Goal: Information Seeking & Learning: Learn about a topic

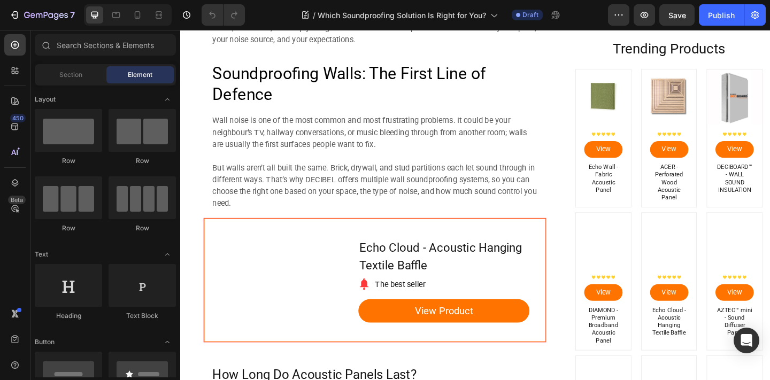
scroll to position [539, 0]
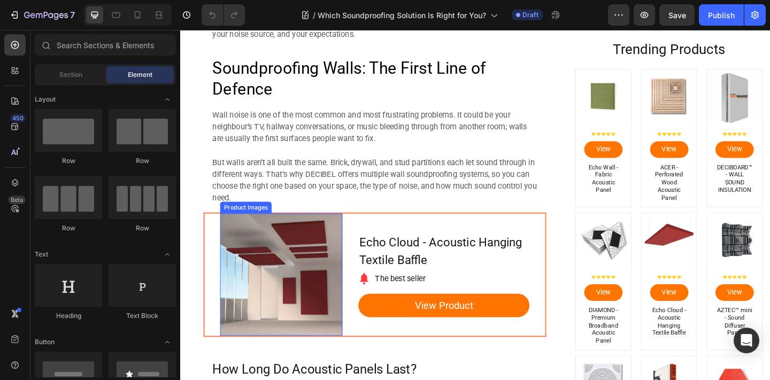
click at [303, 251] on img at bounding box center [290, 296] width 133 height 133
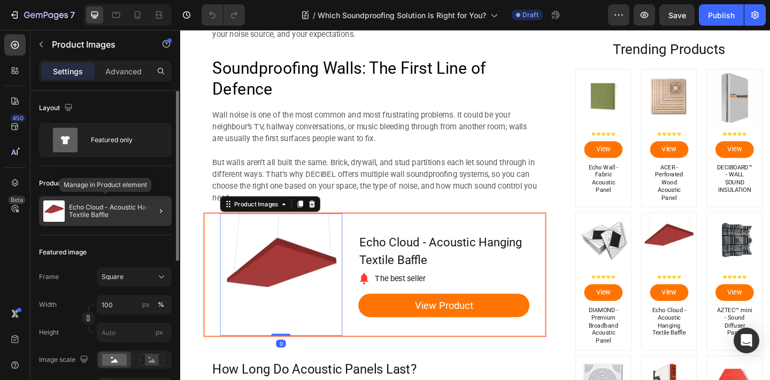
click at [138, 214] on p "Echo Cloud - Acoustic Hanging Textile Baffle" at bounding box center [118, 211] width 98 height 15
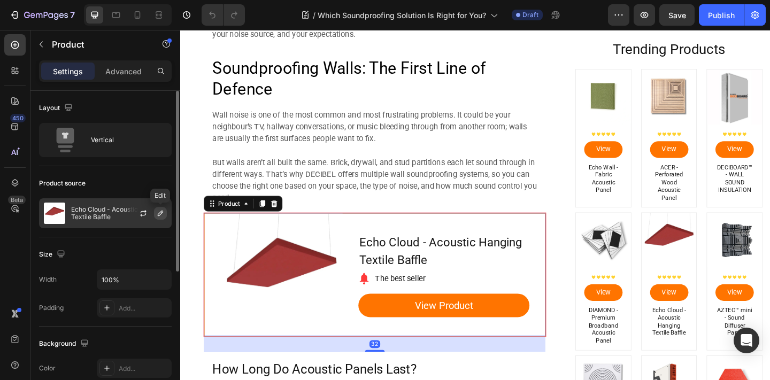
click at [159, 213] on icon "button" at bounding box center [160, 213] width 9 height 9
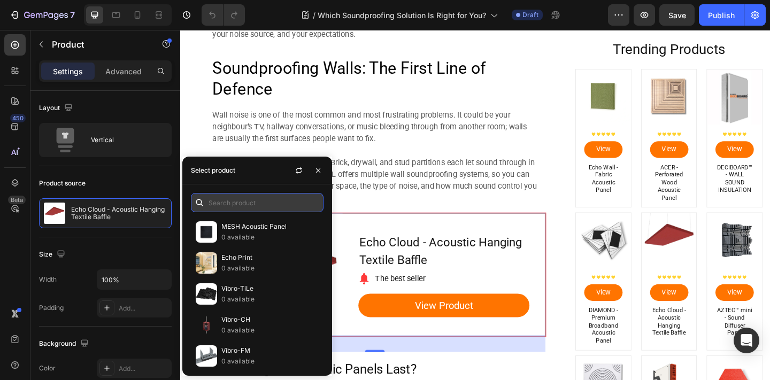
click at [240, 201] on input "text" at bounding box center [257, 202] width 133 height 19
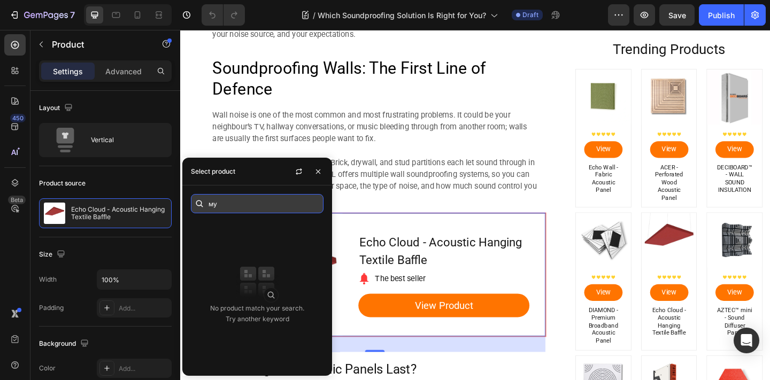
type input "м"
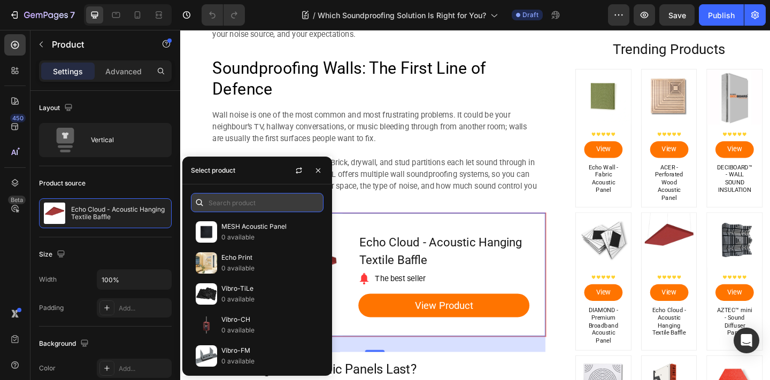
type input "м"
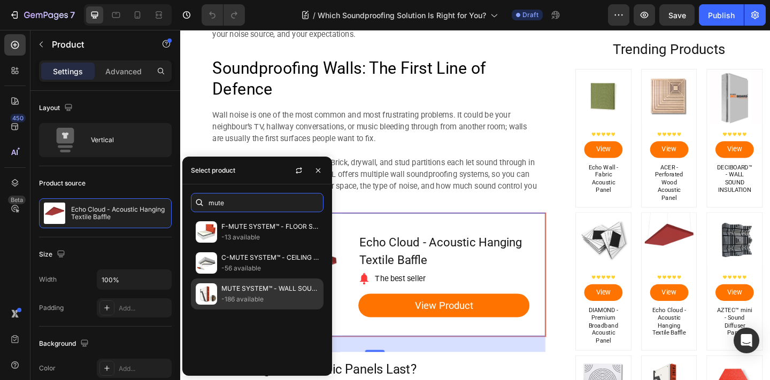
type input "mute"
click at [275, 284] on p "MUTE SYSTEM™ - WALL SOUND INSULATION" at bounding box center [269, 288] width 97 height 11
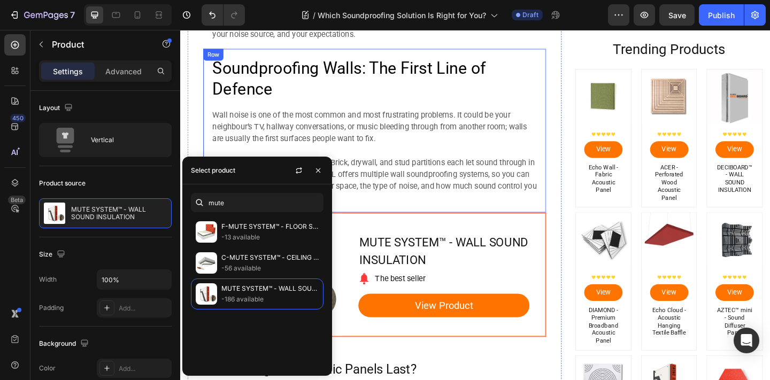
click at [415, 221] on div "Soundproofing Walls: The First Line of Defence Heading Wall noise is one of the…" at bounding box center [391, 140] width 373 height 179
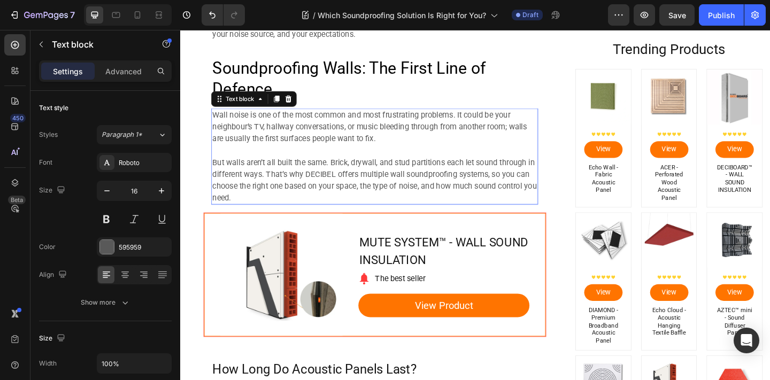
click at [524, 193] on p "But walls aren’t all built the same. Brick, drywall, and stud partitions each l…" at bounding box center [392, 193] width 354 height 51
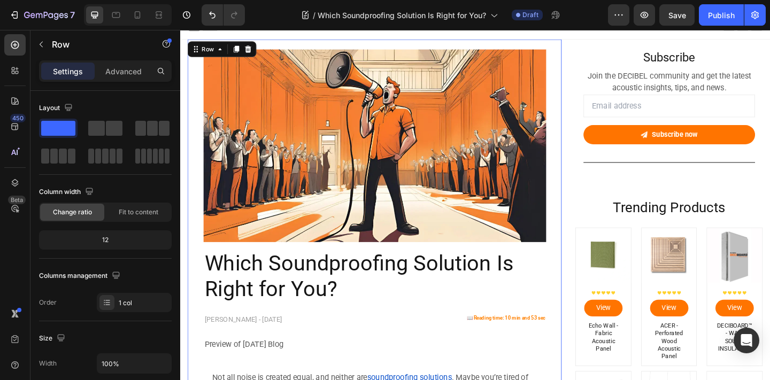
scroll to position [0, 0]
